Goal: Find contact information: Find contact information

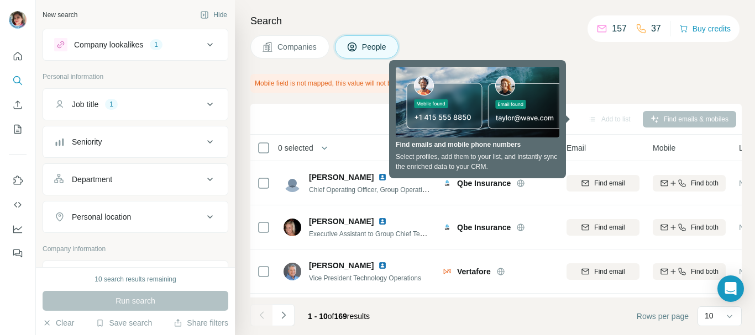
click at [350, 127] on div "Sync to Pipedrive Add to list Find emails & mobiles" at bounding box center [496, 118] width 480 height 19
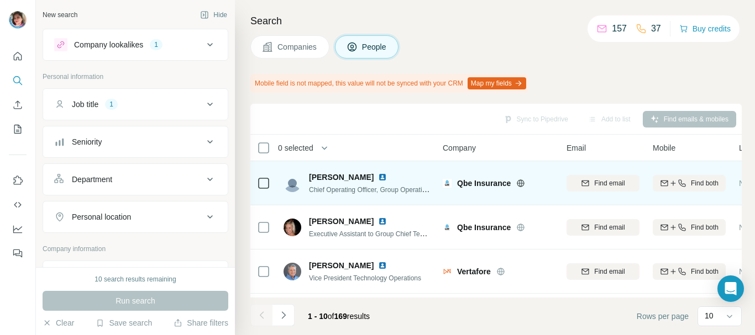
click at [380, 176] on img at bounding box center [382, 177] width 9 height 9
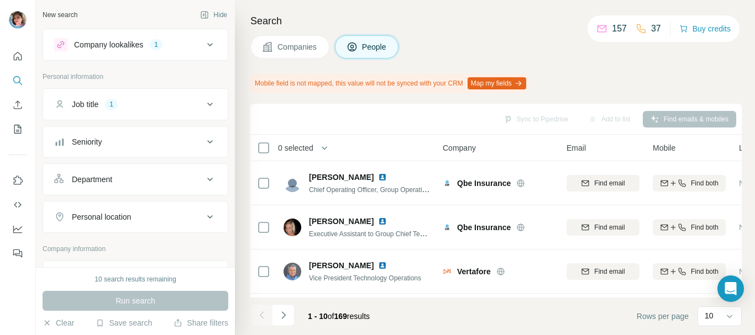
scroll to position [55, 0]
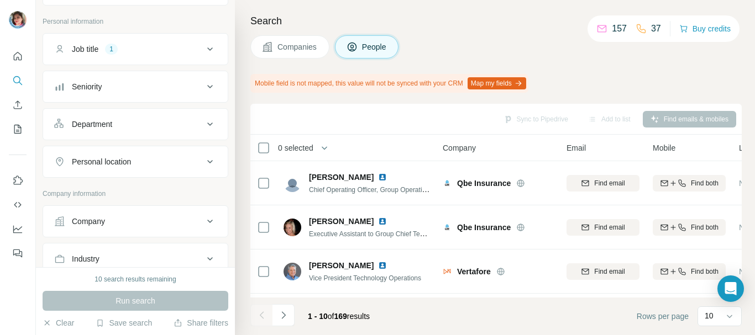
click at [193, 162] on div "Personal location" at bounding box center [128, 161] width 149 height 11
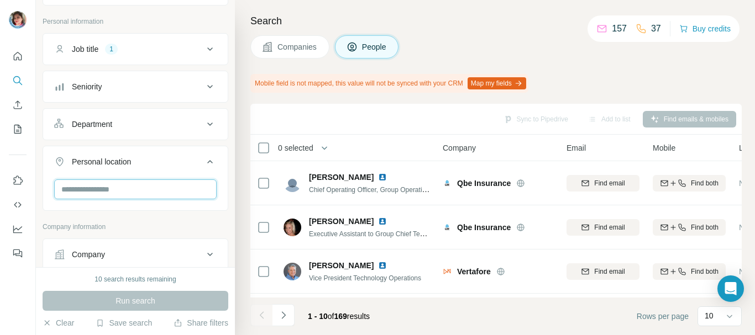
click at [158, 194] on input "text" at bounding box center [135, 190] width 162 height 20
type input "*****"
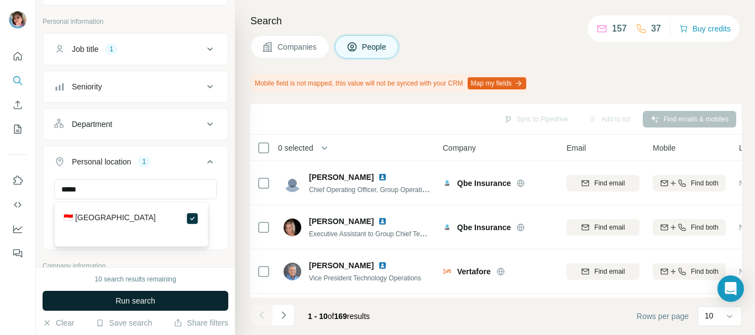
click at [194, 301] on button "Run search" at bounding box center [136, 301] width 186 height 20
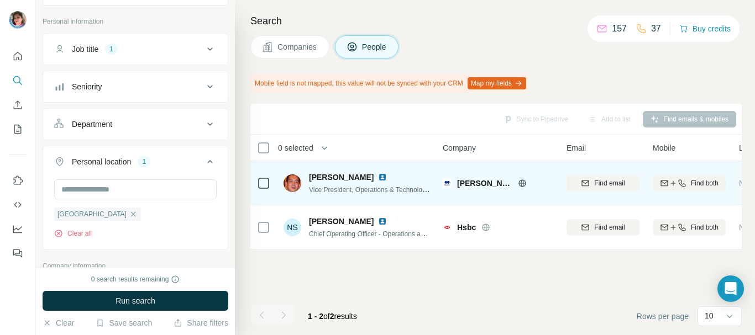
click at [378, 180] on img at bounding box center [382, 177] width 9 height 9
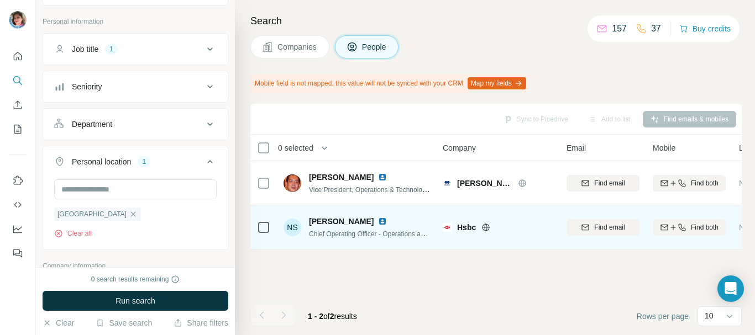
click at [380, 219] on img at bounding box center [382, 221] width 9 height 9
